Goal: Check status

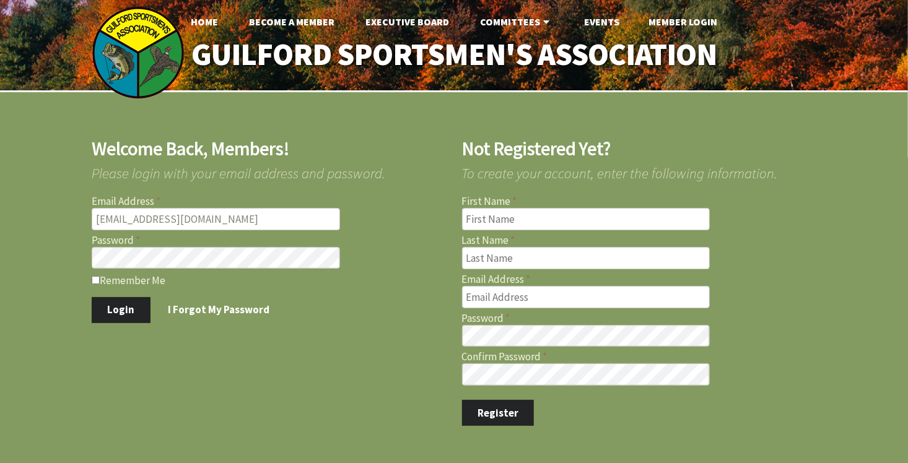
type input "[EMAIL_ADDRESS][DOMAIN_NAME]"
click at [124, 319] on button "Login" at bounding box center [121, 310] width 59 height 26
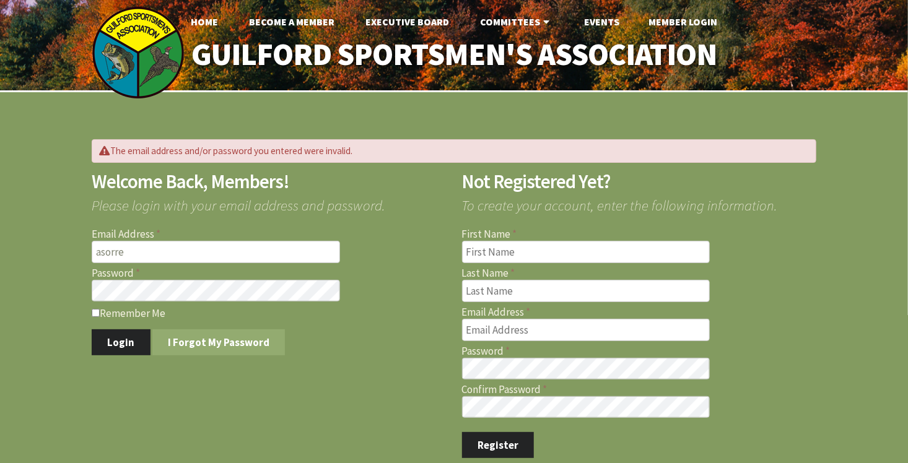
type input "[EMAIL_ADDRESS][DOMAIN_NAME]"
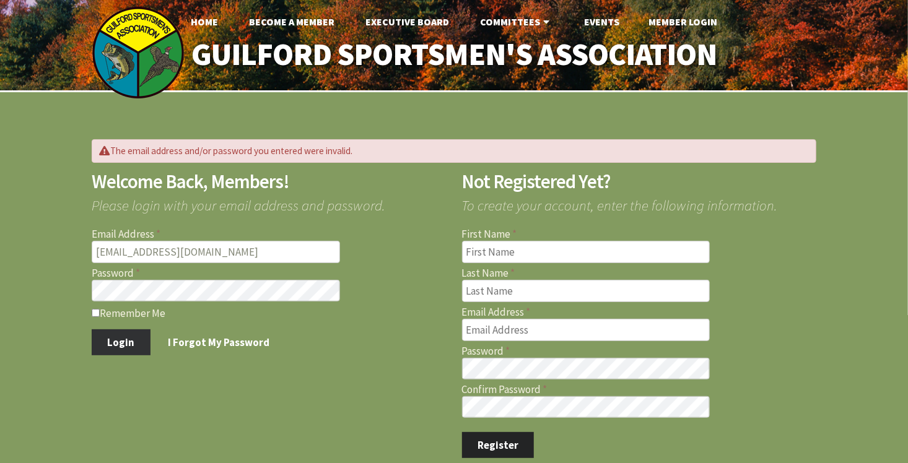
click at [117, 339] on button "Login" at bounding box center [121, 342] width 59 height 26
click at [170, 246] on input "Email Address" at bounding box center [216, 252] width 248 height 22
type input "[EMAIL_ADDRESS][DOMAIN_NAME]"
click at [127, 339] on button "Login" at bounding box center [121, 342] width 59 height 26
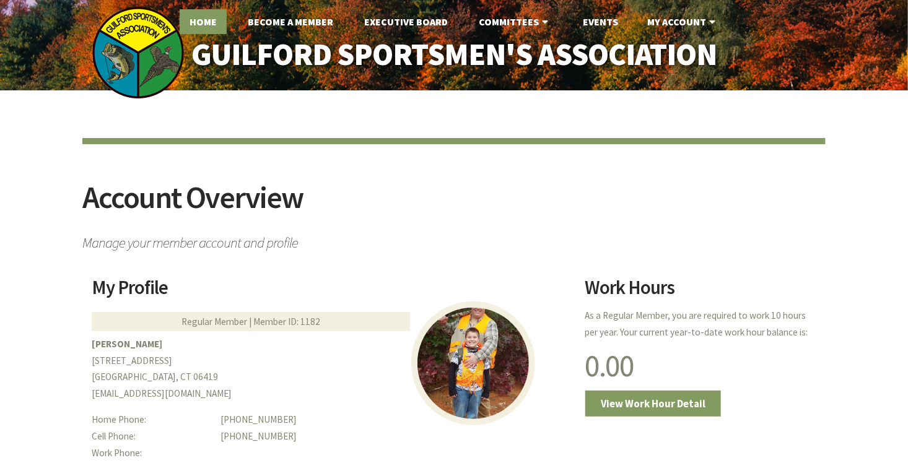
click at [206, 25] on link "Home" at bounding box center [203, 21] width 47 height 25
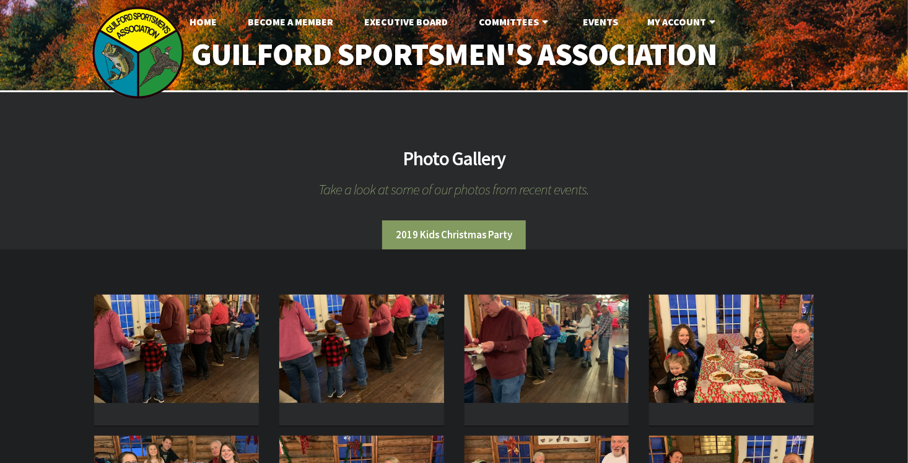
click at [350, 28] on ul "Home Become A Member Executive Board Committees Archery Fish Stocking Game Stoc…" at bounding box center [454, 21] width 908 height 25
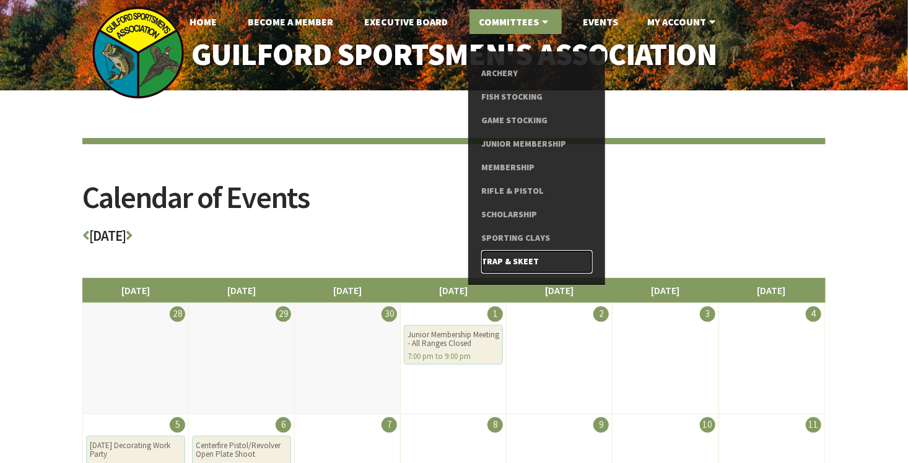
click at [519, 255] on link "Trap & Skeet" at bounding box center [536, 262] width 111 height 24
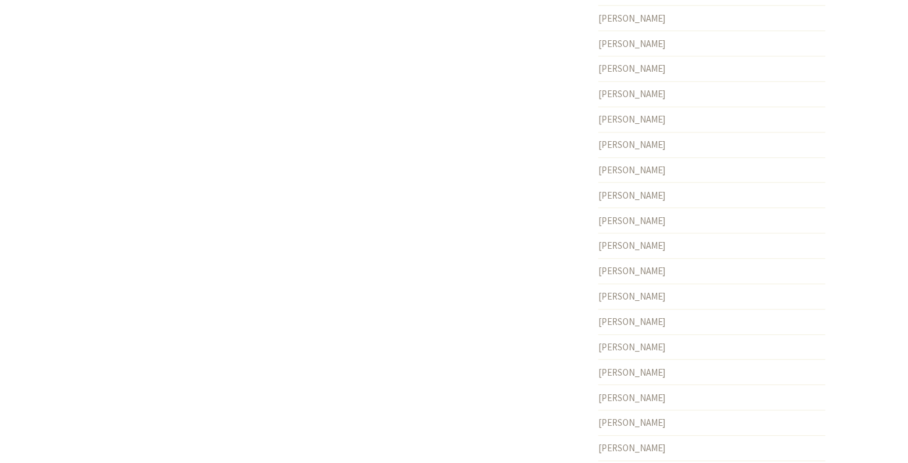
scroll to position [3705, 0]
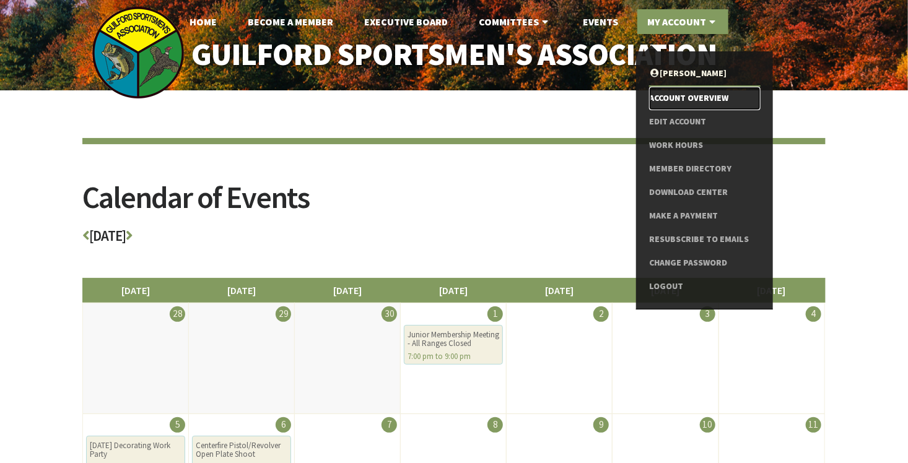
click at [677, 93] on link "Account Overview" at bounding box center [704, 99] width 111 height 24
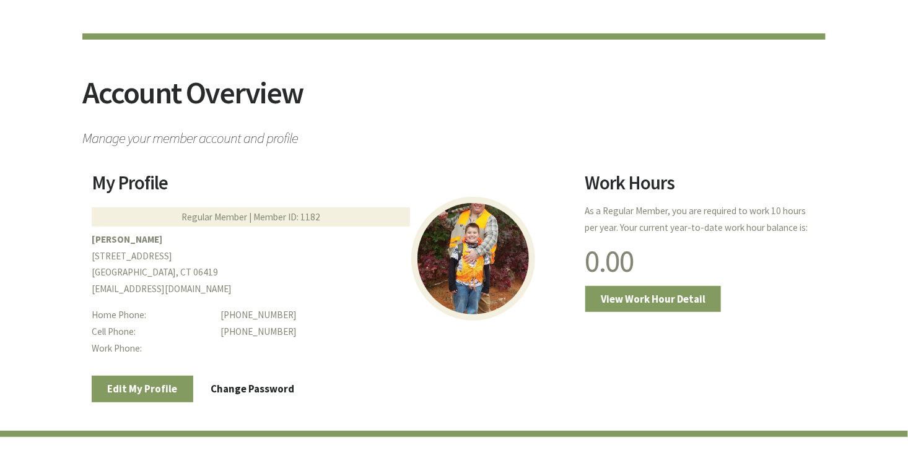
scroll to position [107, 0]
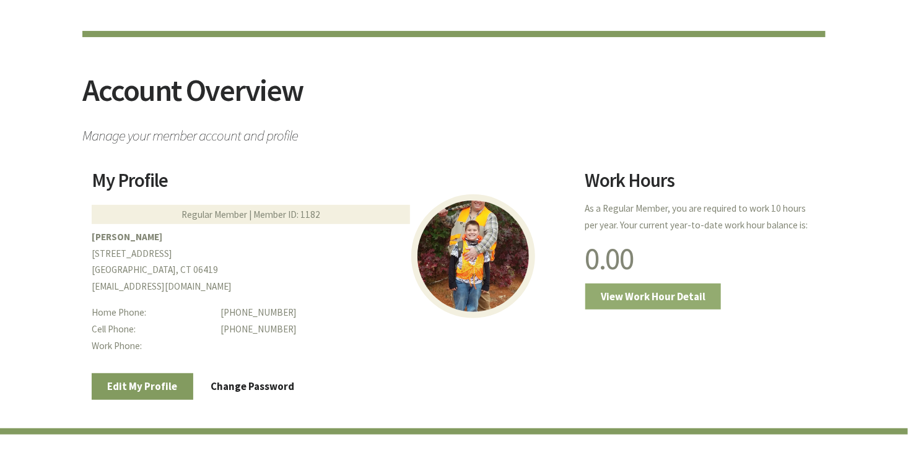
click at [627, 292] on link "View Work Hour Detail" at bounding box center [653, 297] width 136 height 26
